Goal: Information Seeking & Learning: Check status

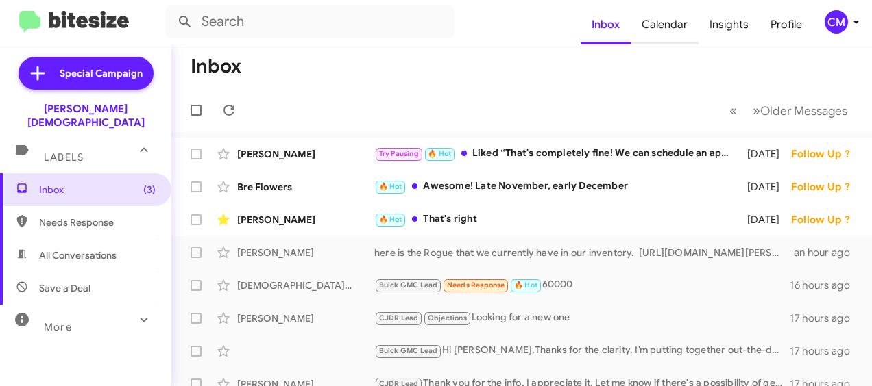
click at [660, 23] on span "Calendar" at bounding box center [664, 25] width 68 height 40
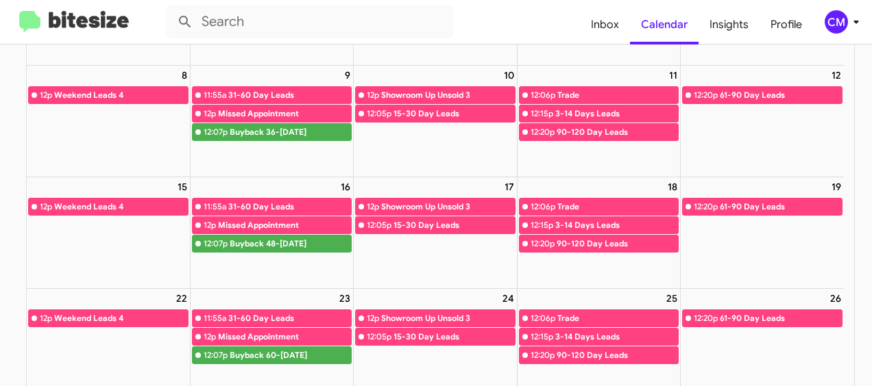
scroll to position [206, 0]
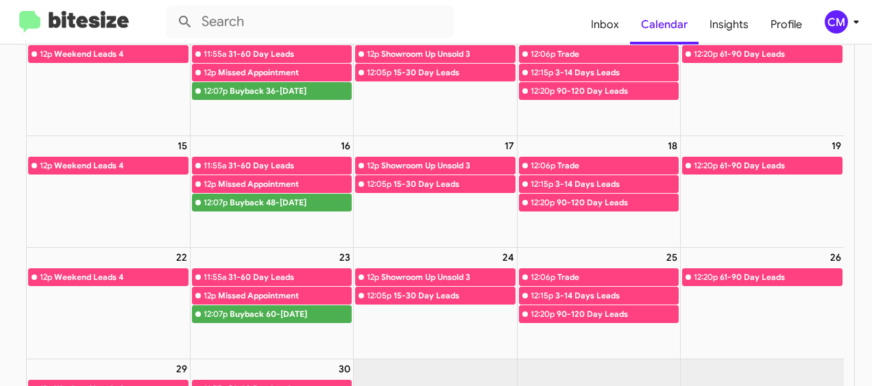
click at [86, 28] on img at bounding box center [74, 22] width 110 height 23
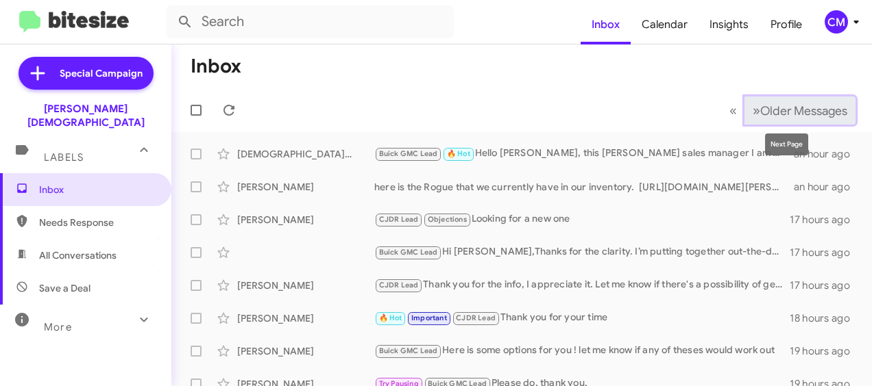
click at [744, 98] on button "» Next Older Messages" at bounding box center [799, 111] width 111 height 28
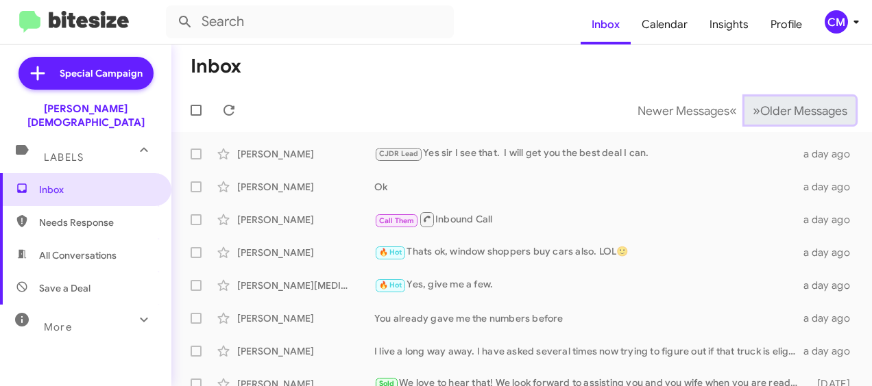
click at [752, 107] on span "»" at bounding box center [756, 110] width 8 height 17
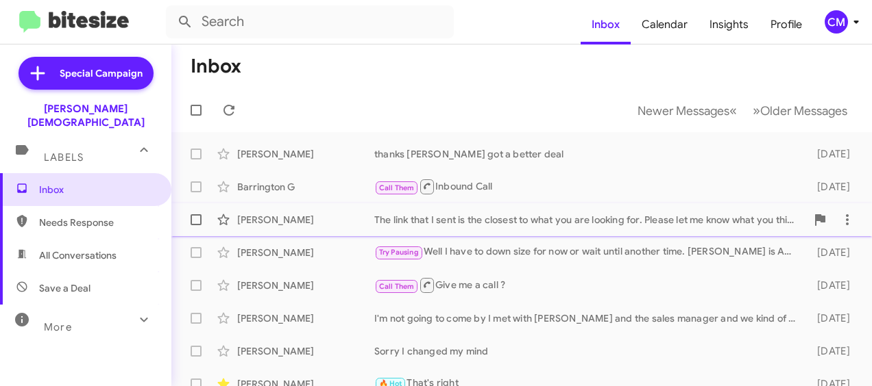
click at [580, 216] on div "The link that I sent is the closest to what you are looking for. Please let me …" at bounding box center [590, 220] width 432 height 14
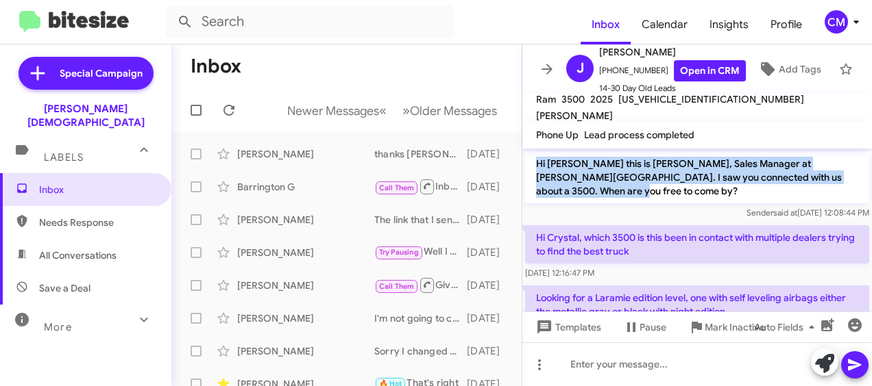
drag, startPoint x: 536, startPoint y: 161, endPoint x: 691, endPoint y: 197, distance: 159.6
click at [691, 197] on p "Hi [PERSON_NAME] this is [PERSON_NAME], Sales Manager at [PERSON_NAME][GEOGRAPH…" at bounding box center [697, 177] width 344 height 52
drag, startPoint x: 691, startPoint y: 197, endPoint x: 645, endPoint y: 178, distance: 49.5
click at [652, 180] on p "Hi [PERSON_NAME] this is [PERSON_NAME], Sales Manager at [PERSON_NAME][GEOGRAPH…" at bounding box center [697, 177] width 344 height 52
click at [576, 174] on p "Hi [PERSON_NAME] this is [PERSON_NAME], Sales Manager at [PERSON_NAME][GEOGRAPH…" at bounding box center [697, 177] width 344 height 52
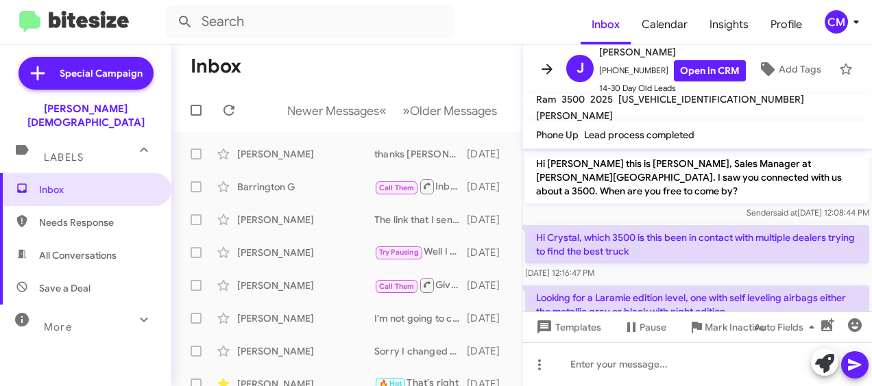
click at [549, 64] on icon at bounding box center [546, 69] width 11 height 10
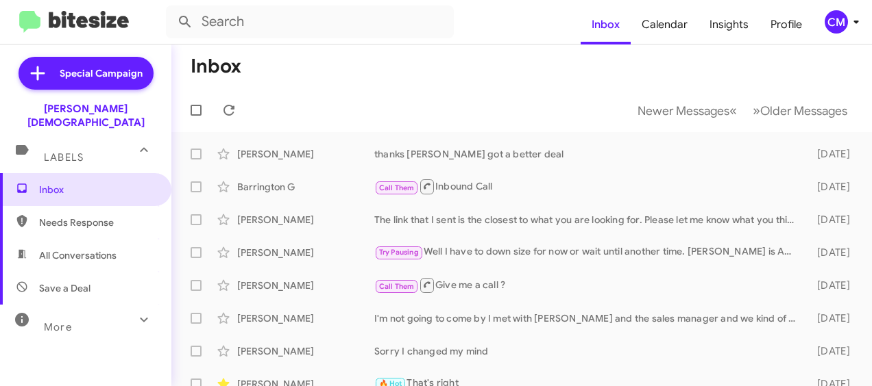
click at [84, 25] on img at bounding box center [74, 22] width 110 height 23
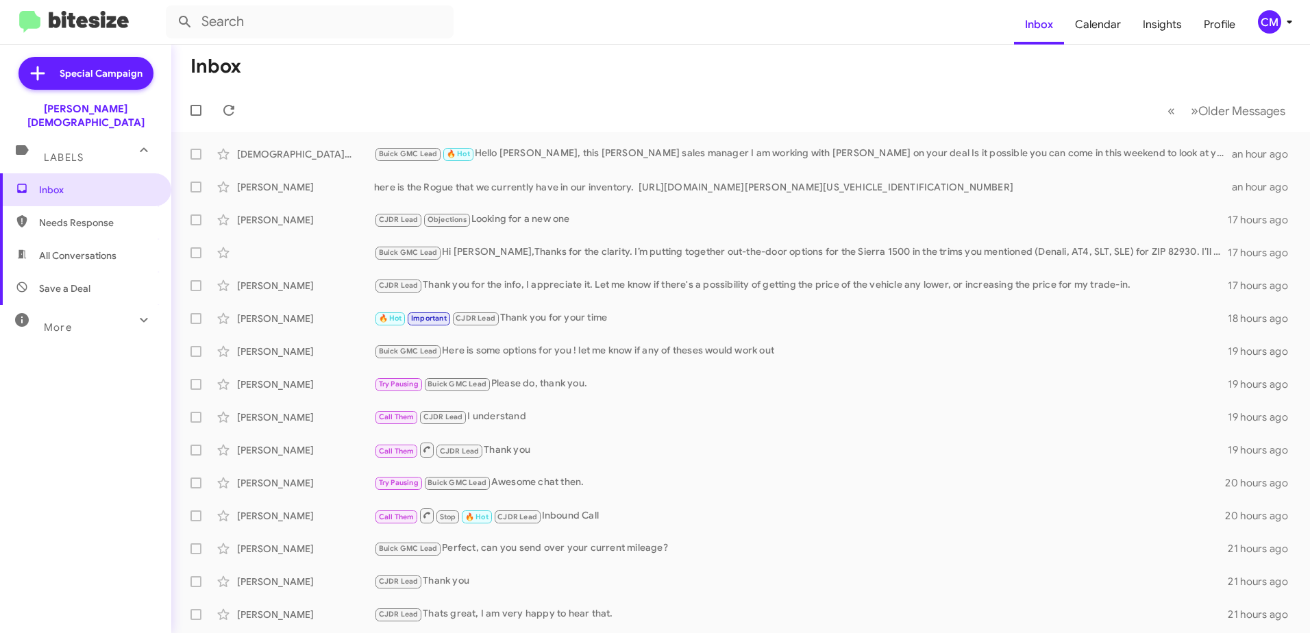
click at [103, 216] on span "Needs Response" at bounding box center [97, 223] width 116 height 14
type input "in:needs-response"
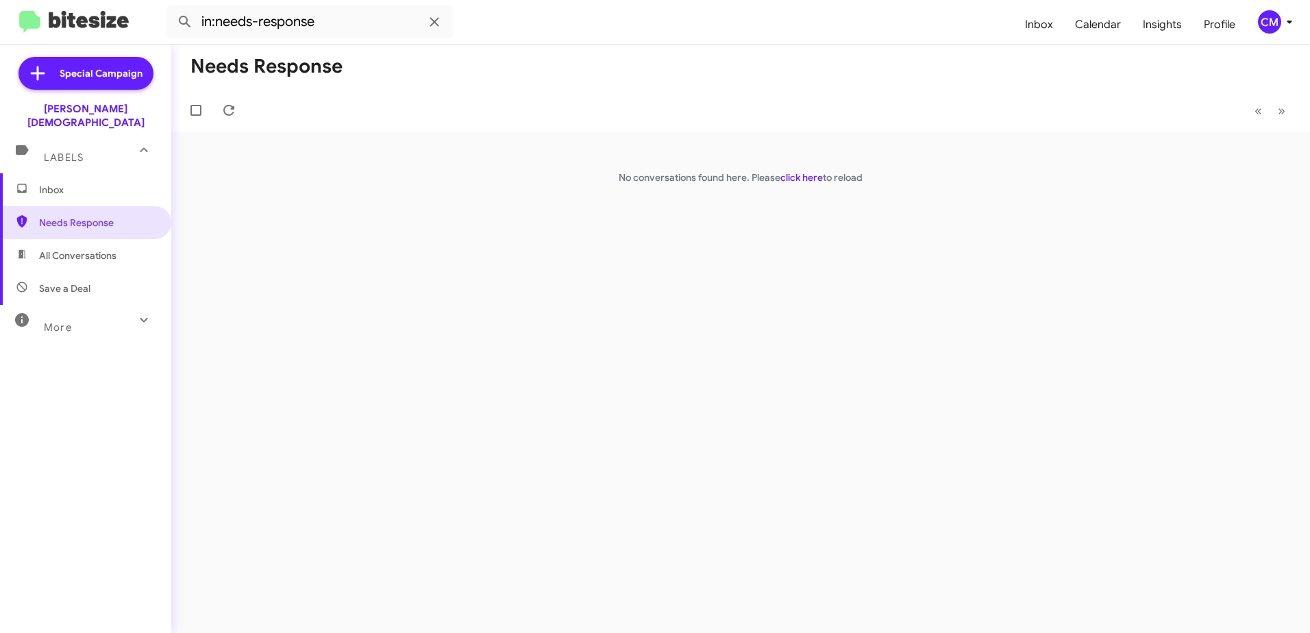
click at [83, 183] on span "Inbox" at bounding box center [97, 190] width 116 height 14
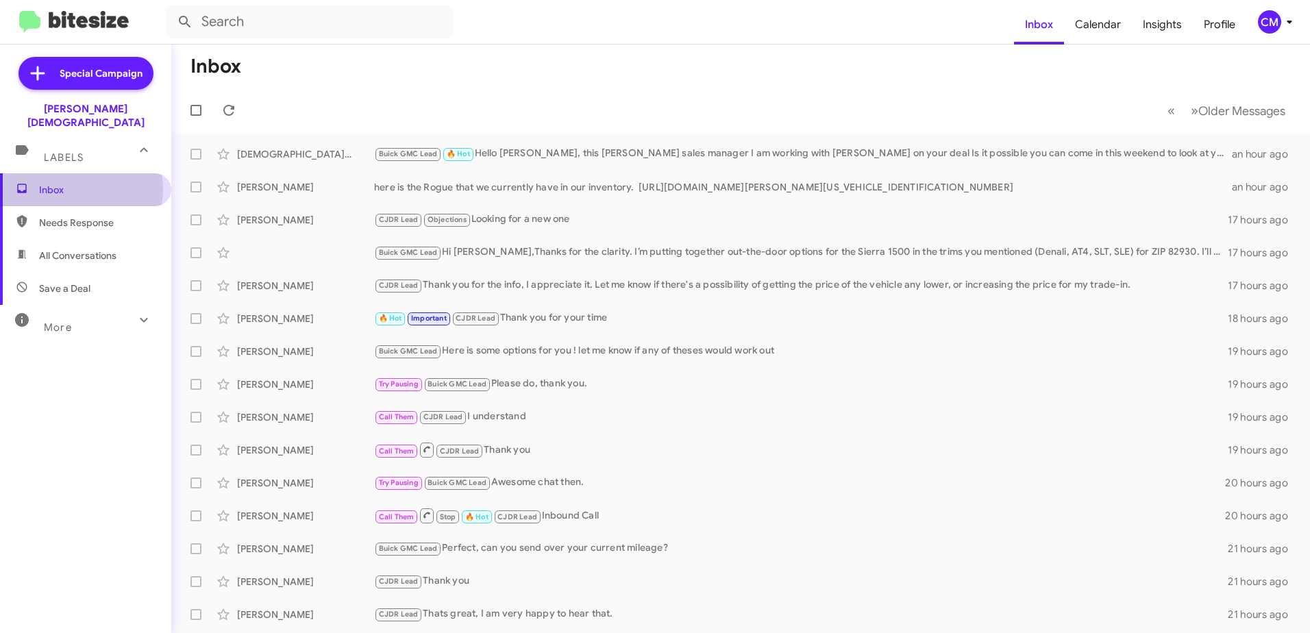
click at [80, 183] on span "Inbox" at bounding box center [97, 190] width 116 height 14
